Goal: Task Accomplishment & Management: Manage account settings

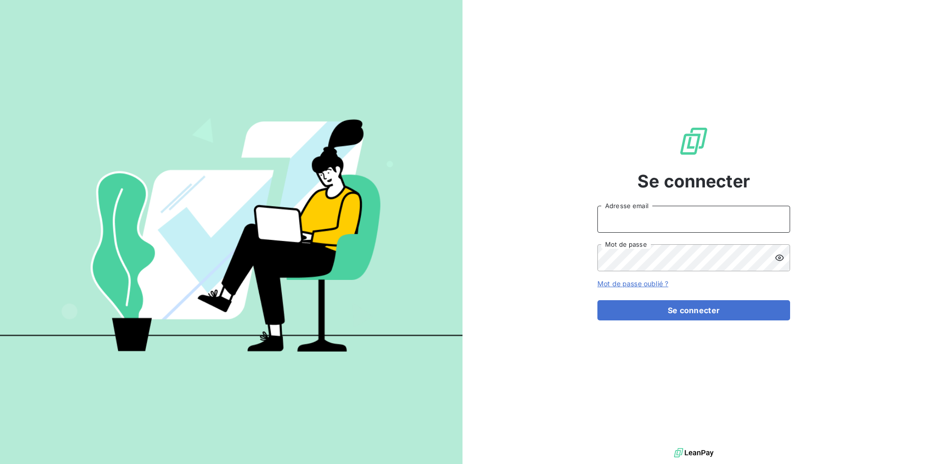
click at [623, 216] on input "Adresse email" at bounding box center [693, 219] width 193 height 27
paste input "cgda-[GEOGRAPHIC_DATA]"
click at [597, 300] on button "Se connecter" at bounding box center [693, 310] width 193 height 20
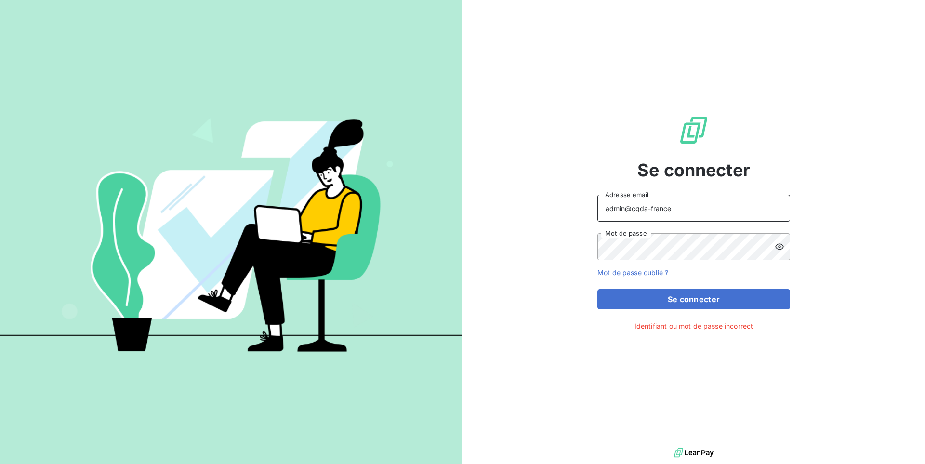
click at [653, 210] on input "admin@cgda-france" at bounding box center [693, 208] width 193 height 27
type input "admin@cgdafrance"
click at [597, 289] on button "Se connecter" at bounding box center [693, 299] width 193 height 20
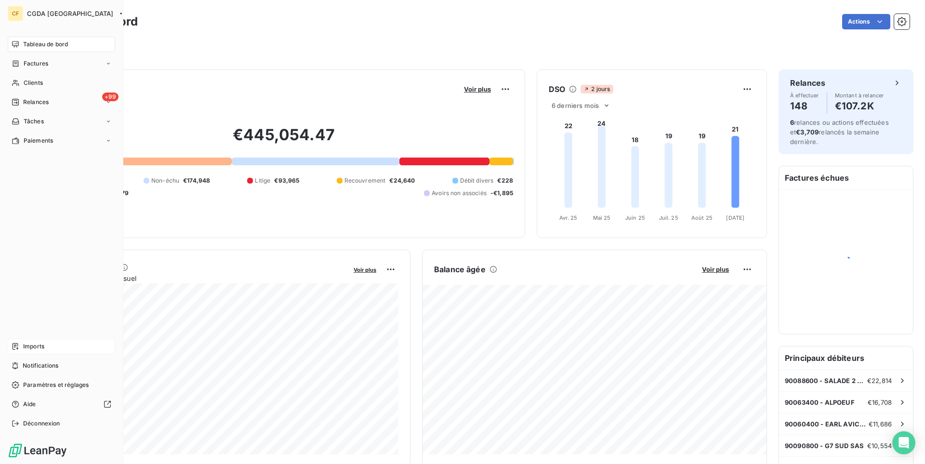
click at [43, 344] on span "Imports" at bounding box center [33, 346] width 21 height 9
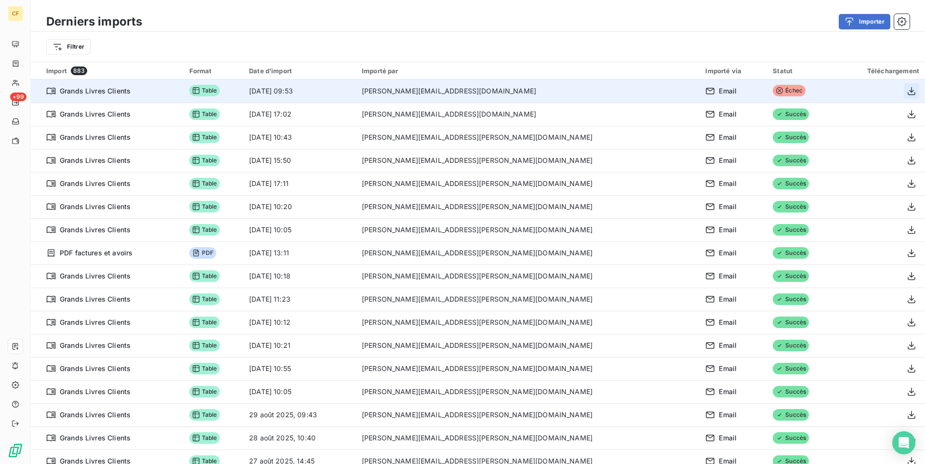
click at [910, 91] on icon "button" at bounding box center [911, 91] width 8 height 8
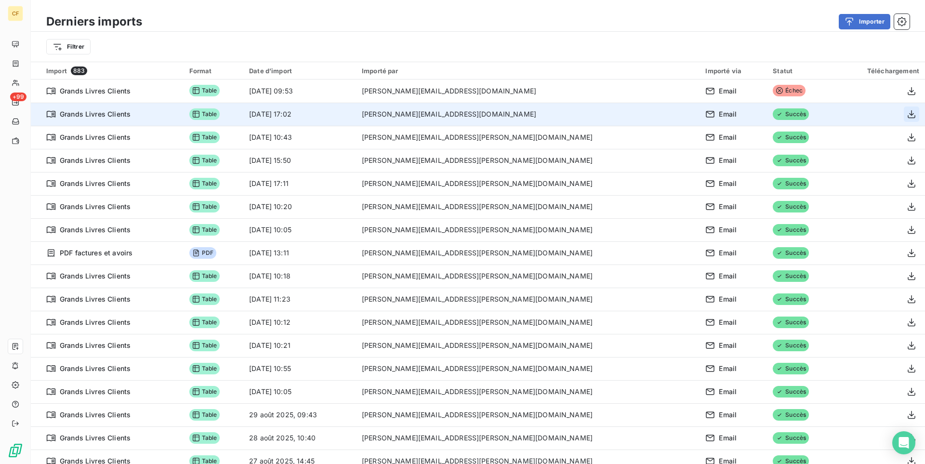
click at [909, 116] on icon "button" at bounding box center [911, 114] width 10 height 10
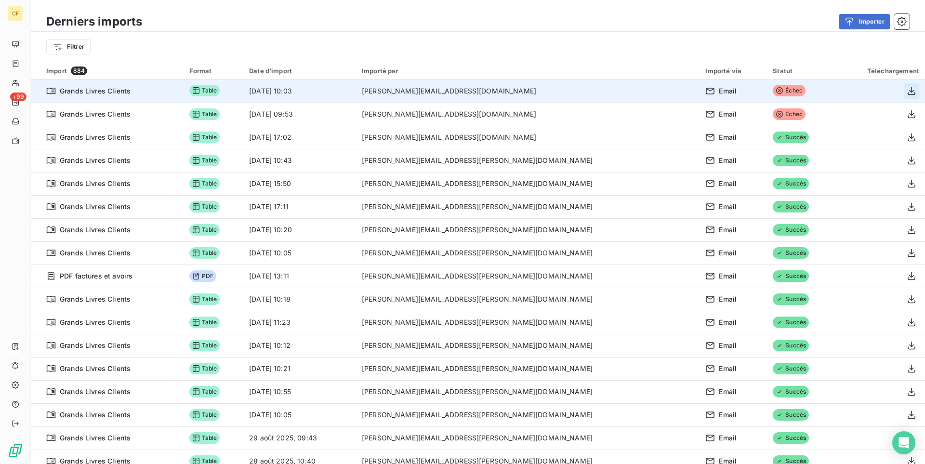
click at [912, 92] on icon "button" at bounding box center [911, 91] width 10 height 10
